Goal: Find specific page/section: Find specific page/section

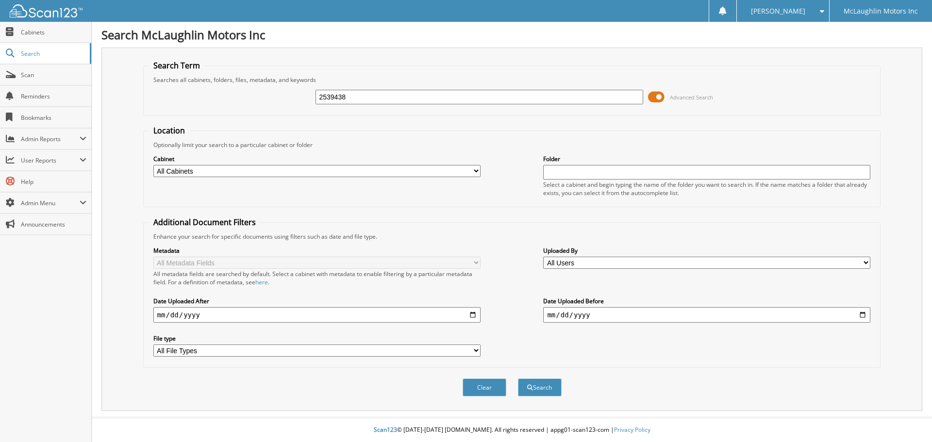
type input "2539438"
click at [256, 179] on div "Cabinet All Cabinets ACCOUNTS PAYABLE ACCOUNTS RECEIVABLE ACTIVE EMPLOYEE FILES…" at bounding box center [512, 175] width 727 height 53
click at [245, 173] on select "All Cabinets ACCOUNTS PAYABLE ACCOUNTS RECEIVABLE ACTIVE EMPLOYEE FILES APPLICA…" at bounding box center [316, 171] width 327 height 12
select select "9061"
click at [153, 165] on select "All Cabinets ACCOUNTS PAYABLE ACCOUNTS RECEIVABLE ACTIVE EMPLOYEE FILES APPLICA…" at bounding box center [316, 171] width 327 height 12
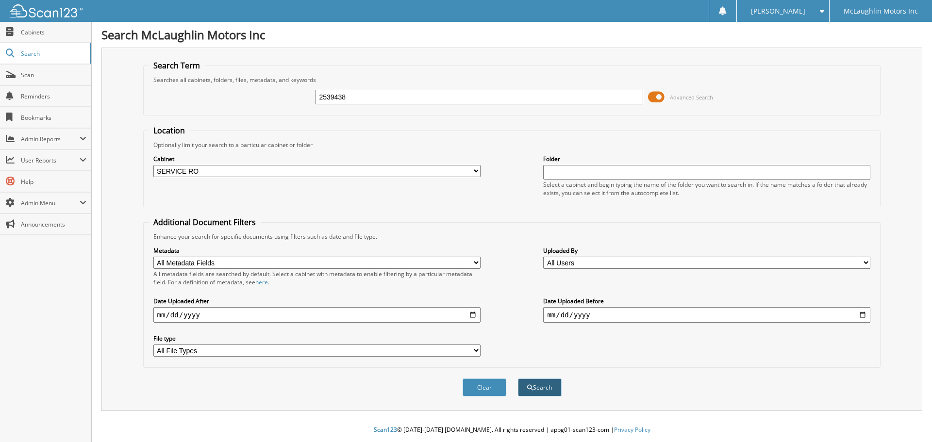
click at [534, 387] on button "Search" at bounding box center [540, 388] width 44 height 18
